Goal: Information Seeking & Learning: Understand process/instructions

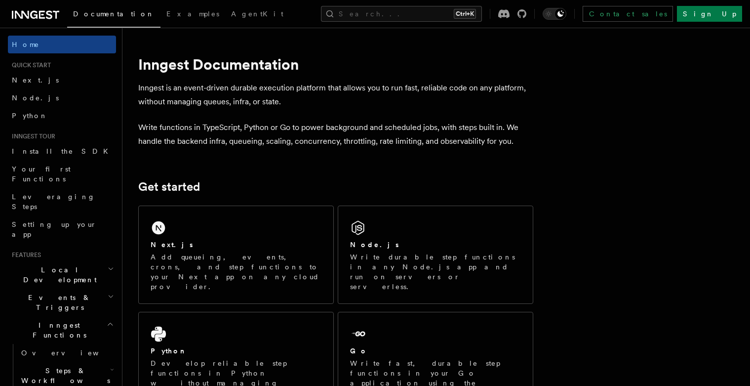
click at [36, 78] on link "Next.js" at bounding box center [62, 80] width 108 height 18
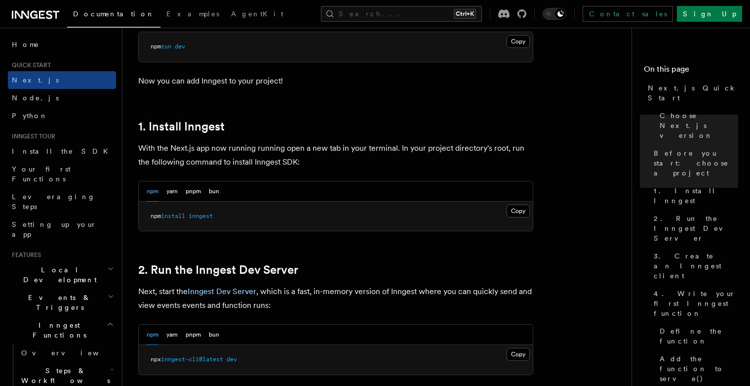
scroll to position [474, 0]
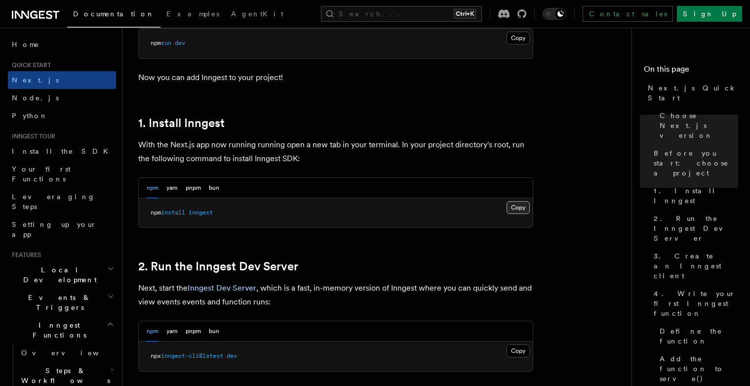
click at [518, 208] on button "Copy Copied" at bounding box center [518, 207] width 23 height 13
click at [527, 351] on button "Copy Copied" at bounding box center [518, 350] width 23 height 13
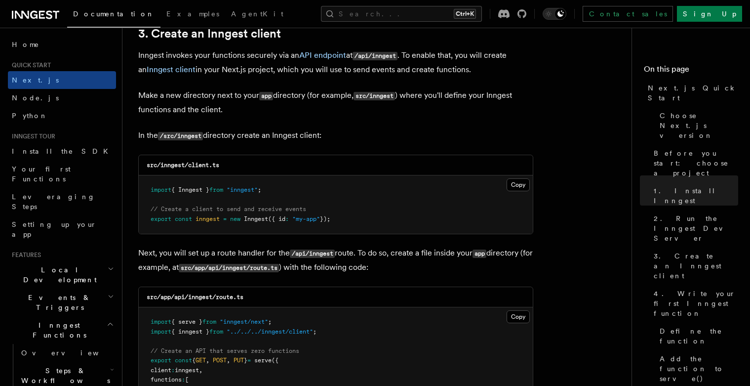
scroll to position [1243, 0]
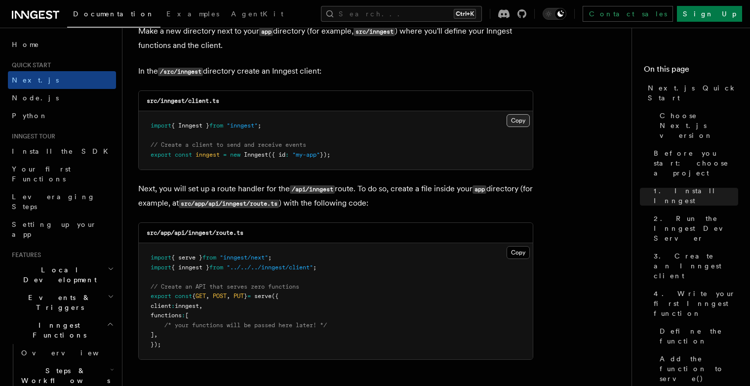
click at [519, 121] on button "Copy Copied" at bounding box center [518, 120] width 23 height 13
